Goal: Information Seeking & Learning: Learn about a topic

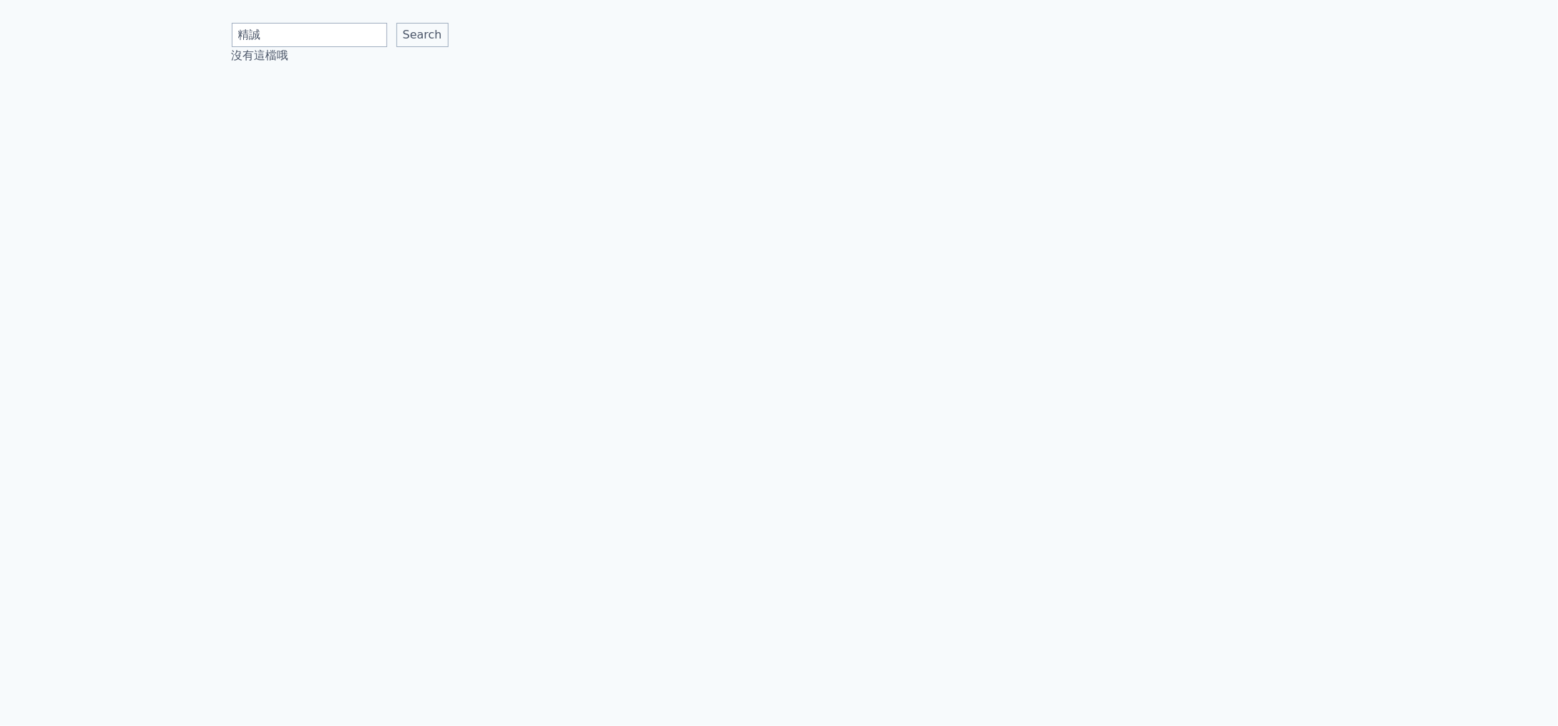
type input "精誠"
click at [396, 23] on input "Search" at bounding box center [422, 35] width 52 height 24
click at [257, 70] on link "6214 精誠" at bounding box center [260, 67] width 56 height 14
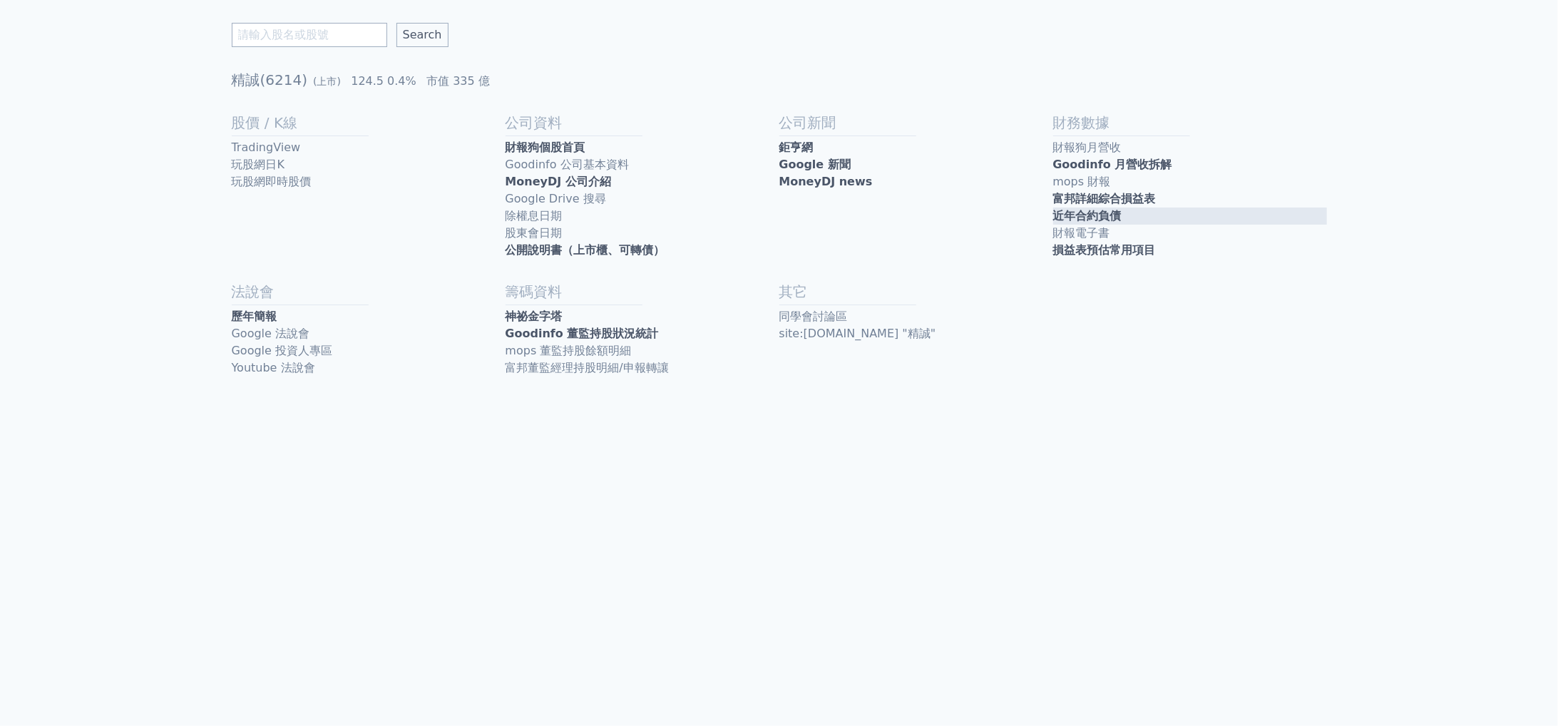
click at [1140, 222] on link "近年合約負債" at bounding box center [1190, 215] width 274 height 17
click at [637, 153] on link "財報狗個股首頁" at bounding box center [643, 147] width 274 height 17
click at [319, 329] on link "Google 法說會" at bounding box center [369, 333] width 274 height 17
click at [322, 313] on link "歷年簡報" at bounding box center [369, 316] width 274 height 17
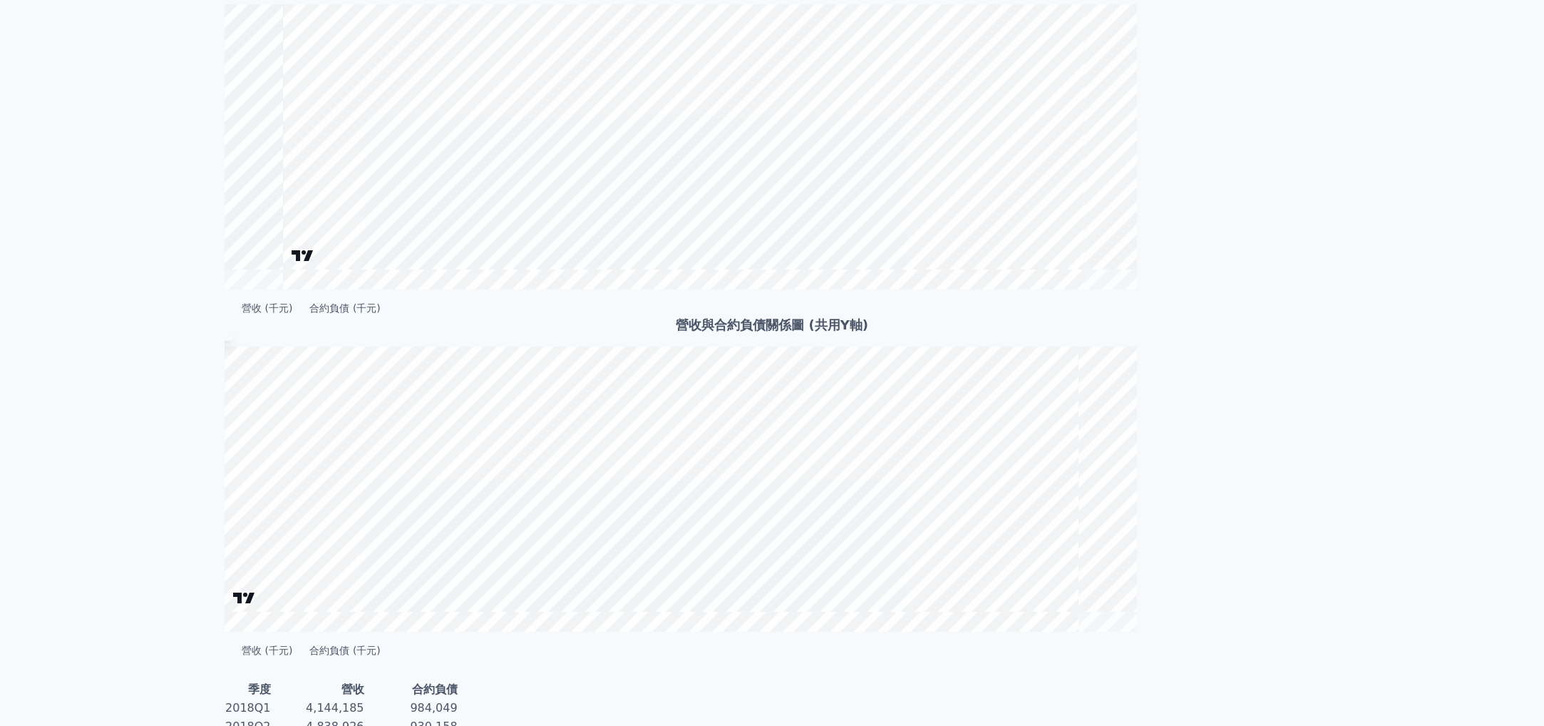
scroll to position [190, 0]
